Goal: Information Seeking & Learning: Learn about a topic

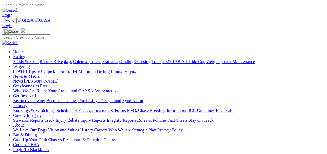
click at [59, 59] on link "Results & Replays" at bounding box center [56, 61] width 32 height 5
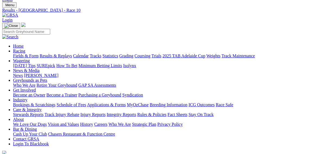
scroll to position [65, 0]
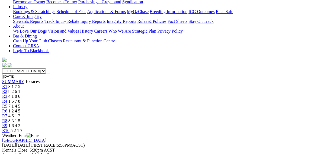
scroll to position [152, 0]
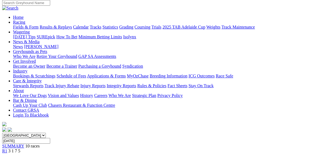
scroll to position [43, 0]
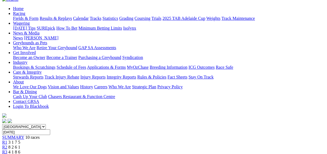
scroll to position [65, 0]
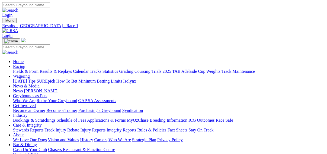
scroll to position [108, 0]
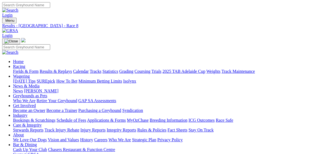
click at [15, 69] on link "Fields & Form" at bounding box center [25, 71] width 25 height 5
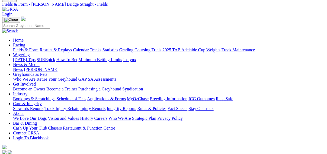
scroll to position [65, 0]
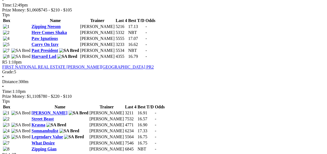
scroll to position [498, 0]
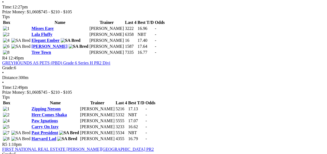
scroll to position [498, 0]
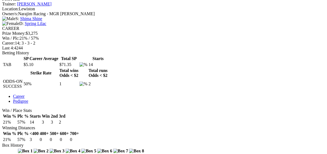
scroll to position [217, 0]
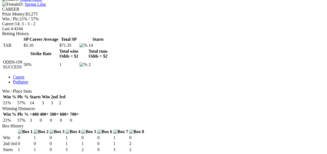
scroll to position [282, 0]
